Goal: Use online tool/utility: Use online tool/utility

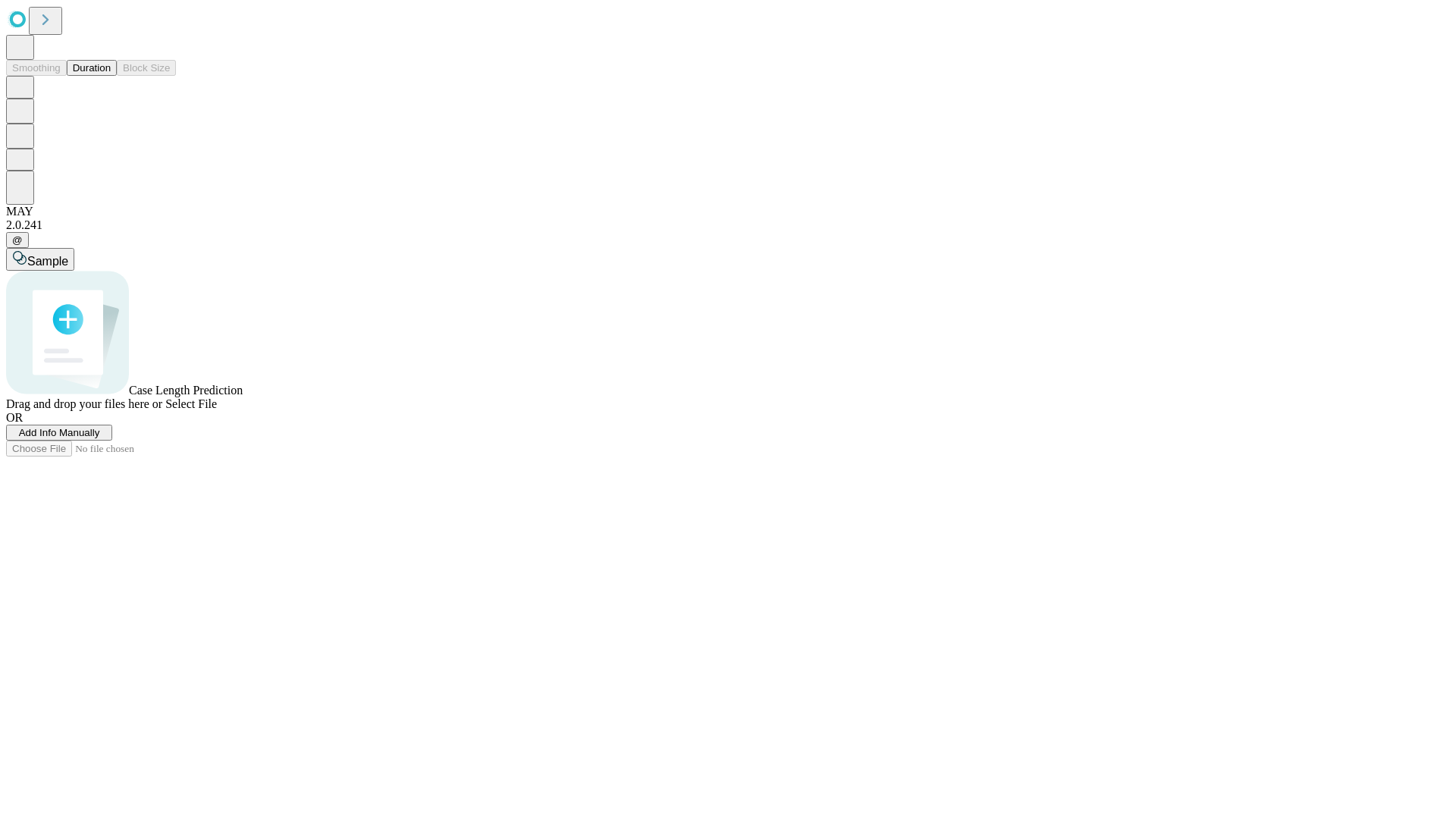
click at [110, 76] on button "Duration" at bounding box center [92, 68] width 50 height 16
click at [68, 255] on span "Sample" at bounding box center [48, 261] width 41 height 13
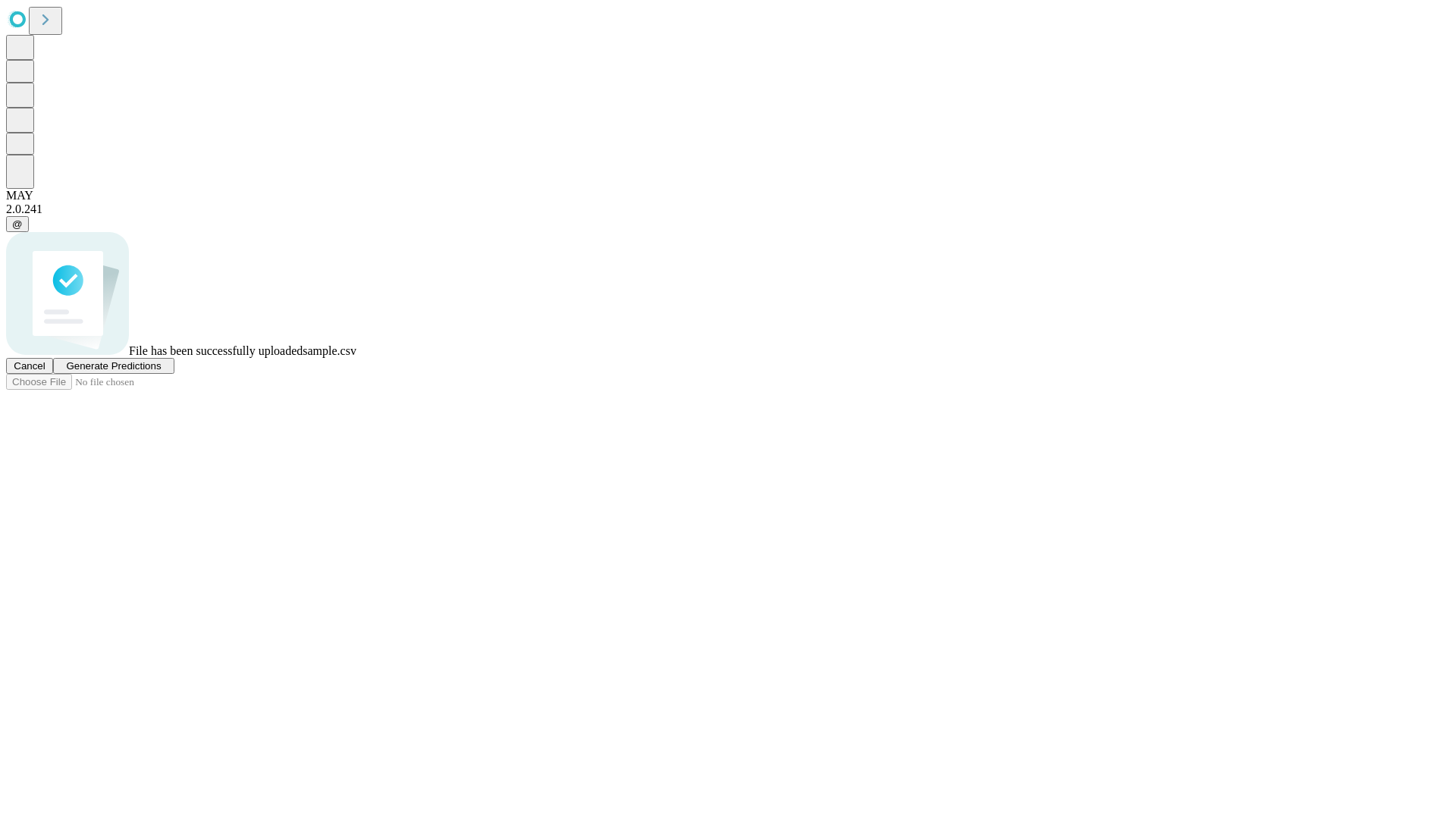
click at [161, 371] on span "Generate Predictions" at bounding box center [113, 365] width 95 height 11
